Goal: Task Accomplishment & Management: Complete application form

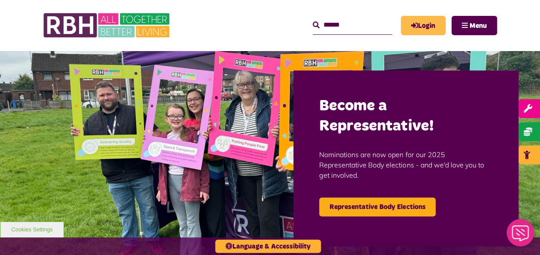
click at [416, 21] on link "Login" at bounding box center [422, 25] width 45 height 19
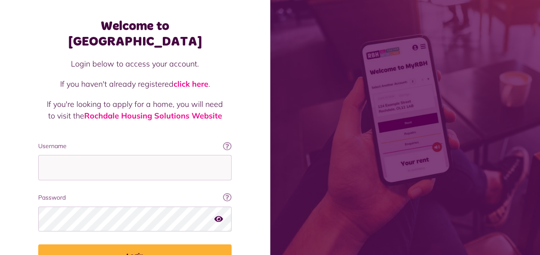
scroll to position [74, 0]
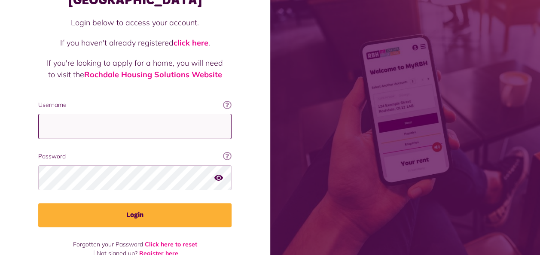
click at [94, 114] on input "Username" at bounding box center [134, 126] width 193 height 25
type input "**********"
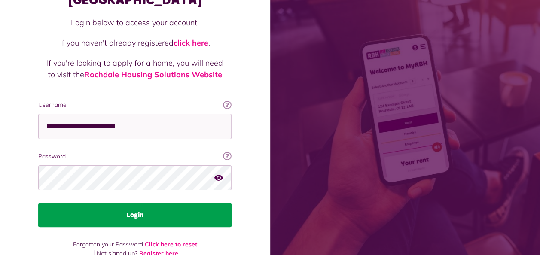
click at [100, 203] on button "Login" at bounding box center [134, 215] width 193 height 24
click at [134, 203] on button "Login" at bounding box center [134, 215] width 193 height 24
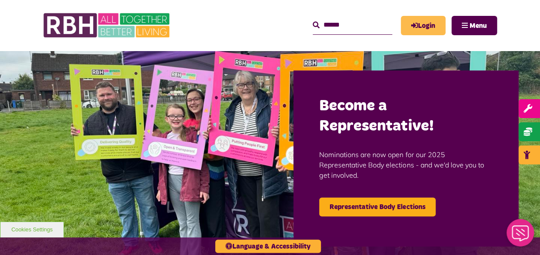
click at [428, 23] on link "Login" at bounding box center [422, 25] width 45 height 19
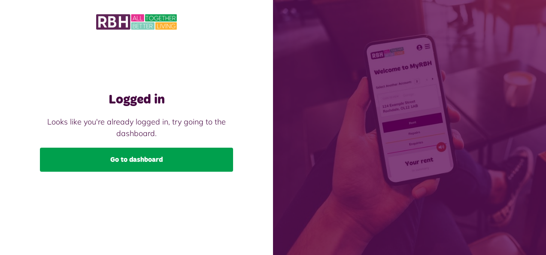
click at [116, 164] on link "Go to dashboard" at bounding box center [136, 160] width 193 height 24
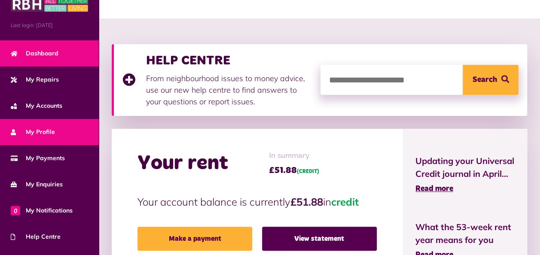
scroll to position [6, 0]
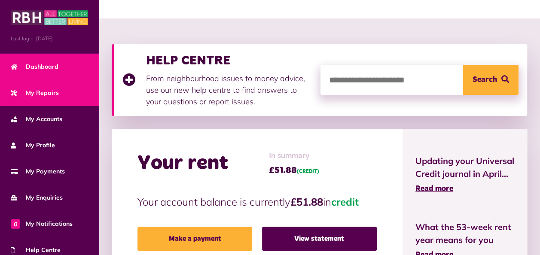
click at [44, 92] on span "My Repairs" at bounding box center [35, 92] width 48 height 9
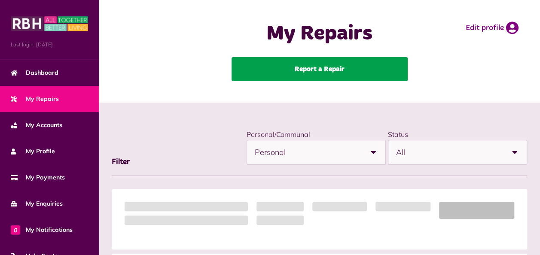
click at [349, 68] on link "Report a Repair" at bounding box center [319, 69] width 176 height 24
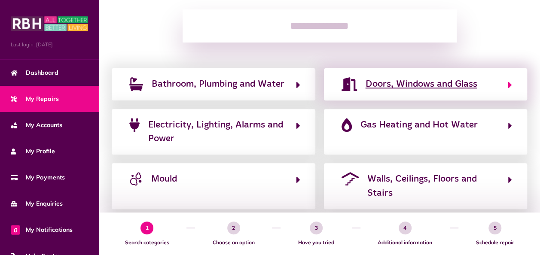
scroll to position [129, 0]
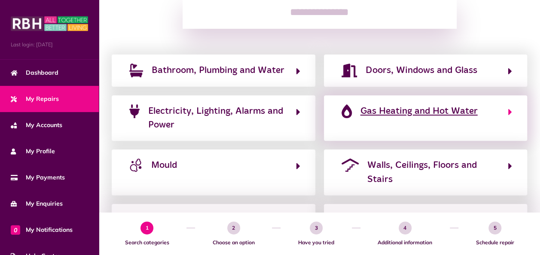
click at [382, 111] on span "Gas Heating and Hot Water" at bounding box center [418, 111] width 117 height 14
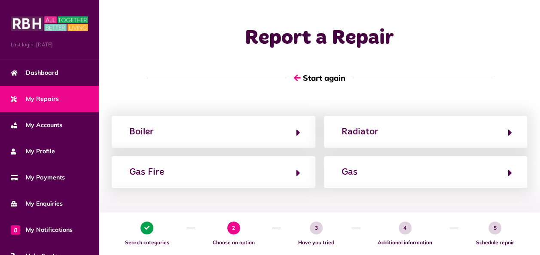
scroll to position [0, 0]
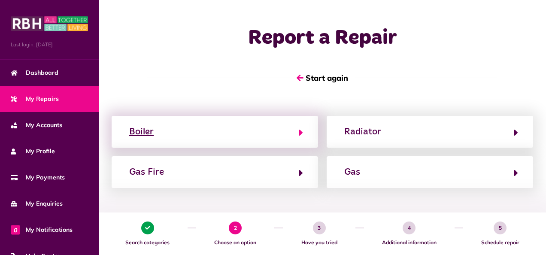
click at [282, 132] on button "Boiler" at bounding box center [215, 131] width 176 height 15
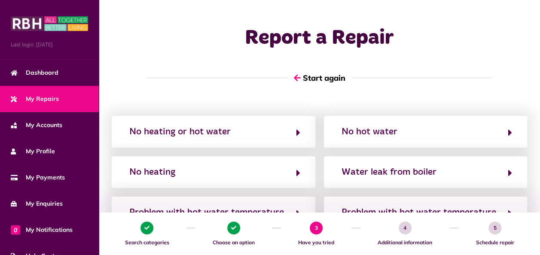
scroll to position [43, 0]
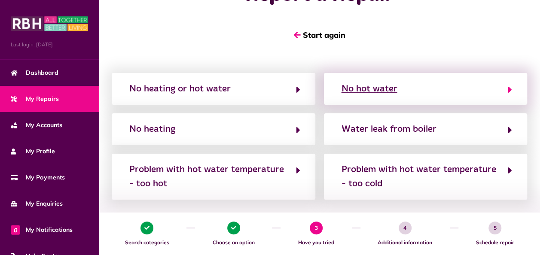
click at [358, 89] on div "No hot water" at bounding box center [369, 89] width 56 height 14
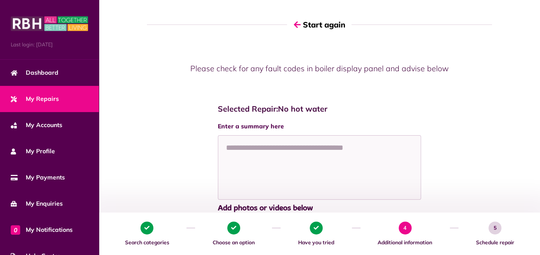
scroll to position [129, 0]
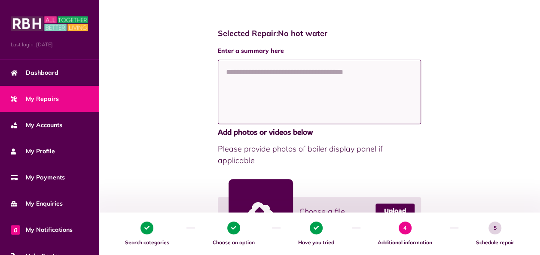
click at [315, 81] on textarea at bounding box center [319, 92] width 203 height 64
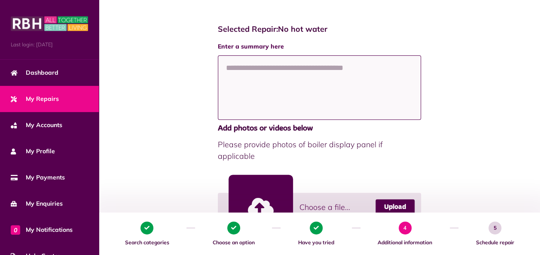
scroll to position [120, 0]
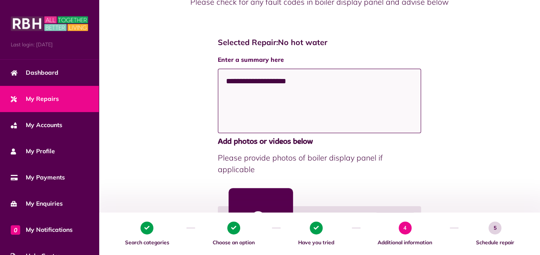
click at [285, 85] on textarea "**********" at bounding box center [319, 101] width 203 height 64
click at [283, 85] on textarea "**********" at bounding box center [319, 101] width 203 height 64
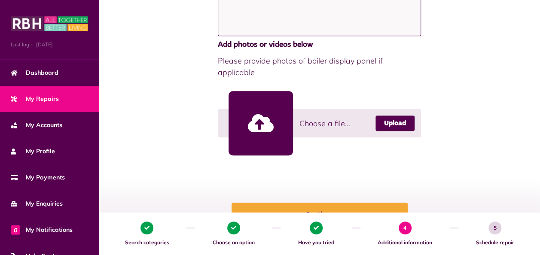
scroll to position [291, 0]
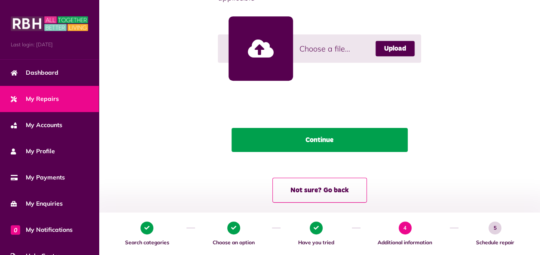
type textarea "**********"
click at [328, 130] on button "Continue" at bounding box center [319, 140] width 176 height 24
